Goal: Check status: Check status

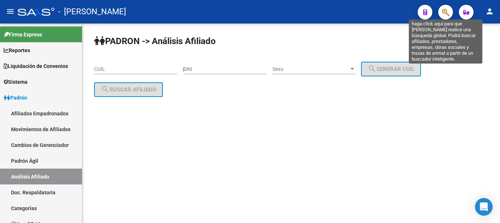
click at [442, 12] on icon "button" at bounding box center [445, 12] width 7 height 8
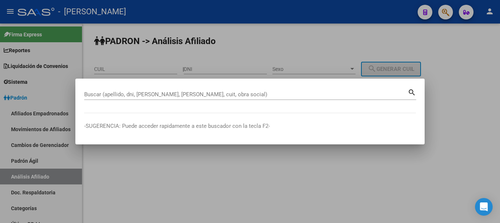
paste input "31609819"
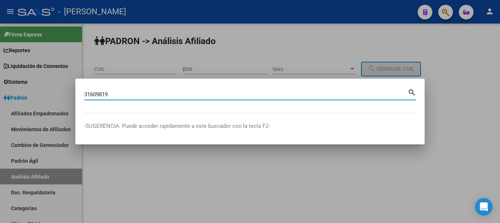
type input "31609819"
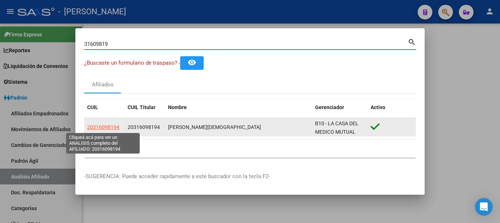
click at [107, 126] on span "20316098194" at bounding box center [103, 127] width 32 height 6
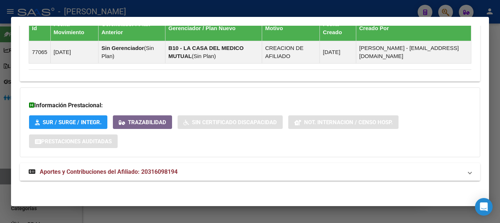
click at [247, 171] on mat-panel-title "Aportes y Contribuciones del Afiliado: 20316098194" at bounding box center [246, 172] width 434 height 9
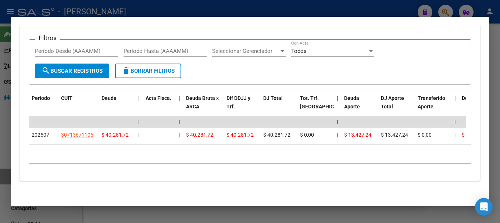
scroll to position [713, 0]
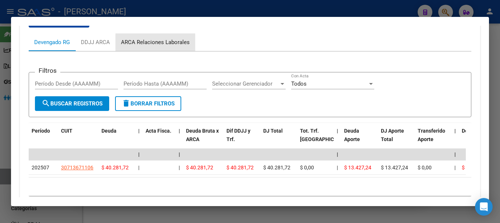
click at [174, 46] on div "ARCA Relaciones Laborales" at bounding box center [155, 42] width 69 height 8
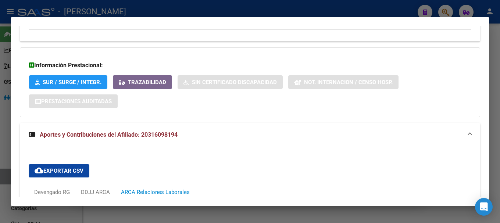
click at [278, 130] on mat-expansion-panel-header "Aportes y Contribuciones del Afiliado: 20316098194" at bounding box center [250, 135] width 460 height 24
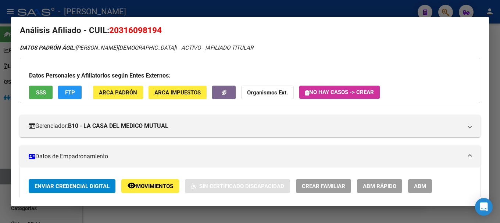
scroll to position [0, 0]
